Goal: Find specific page/section

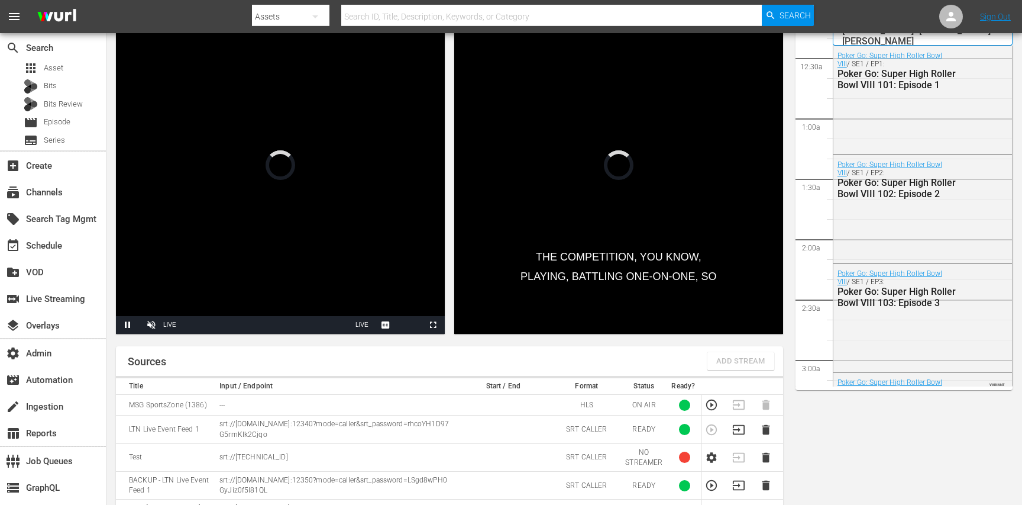
scroll to position [1330, 0]
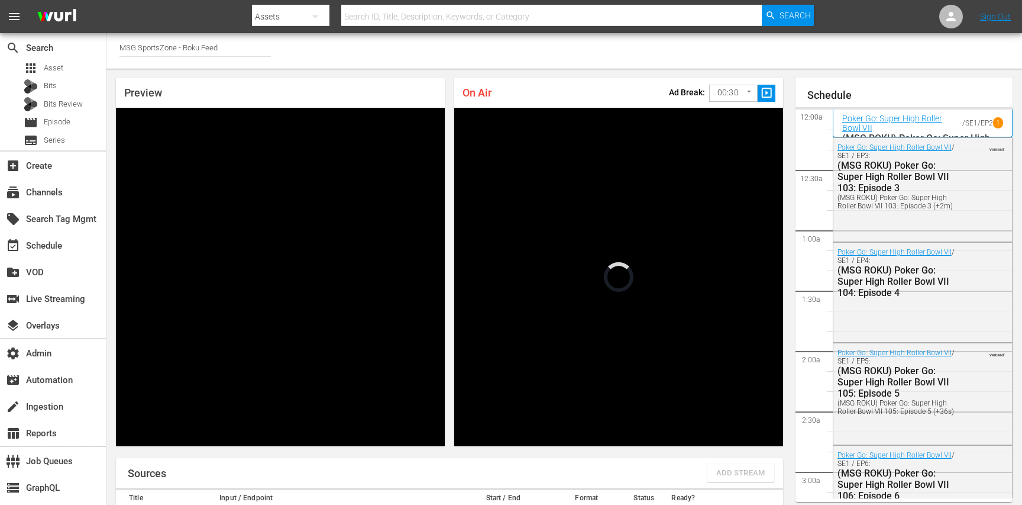
scroll to position [1330, 0]
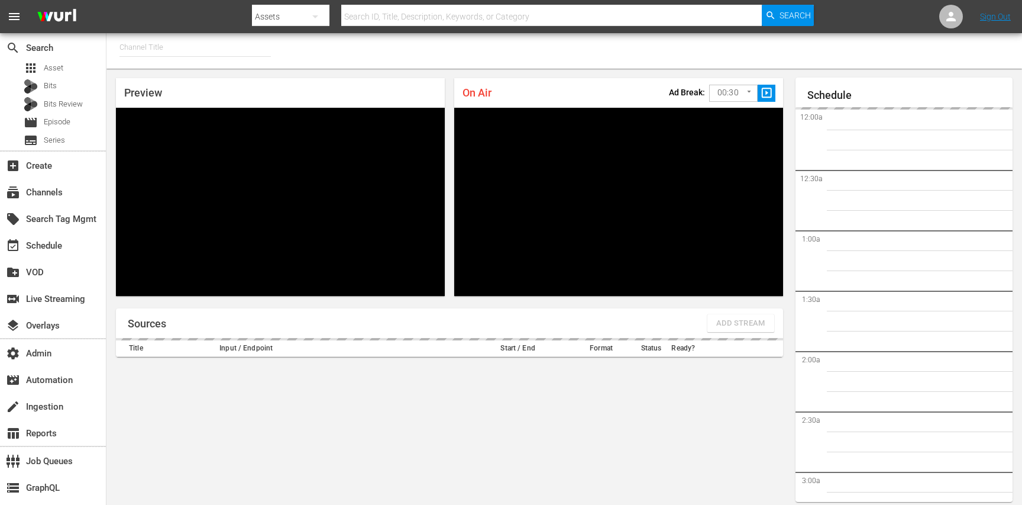
type input "MSG SportsZone (1386)"
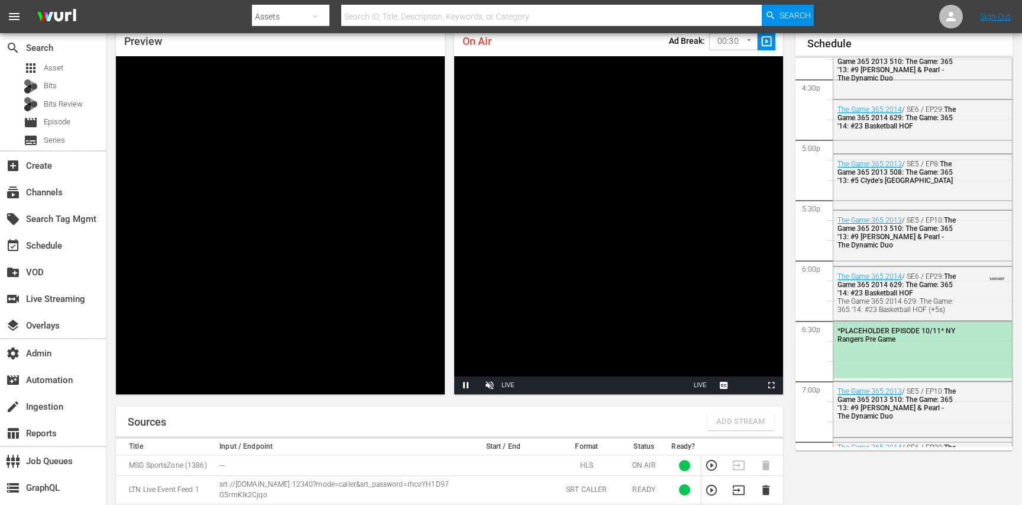
scroll to position [1976, 0]
